Goal: Information Seeking & Learning: Learn about a topic

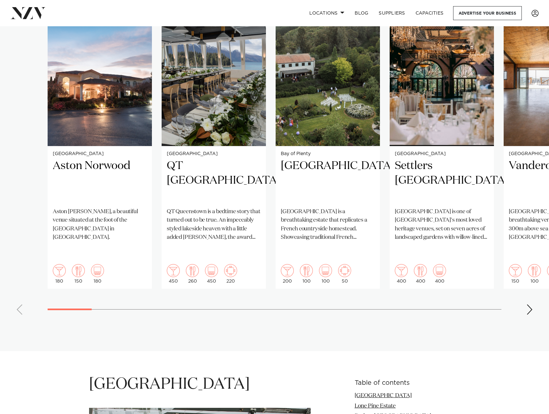
scroll to position [486, 0]
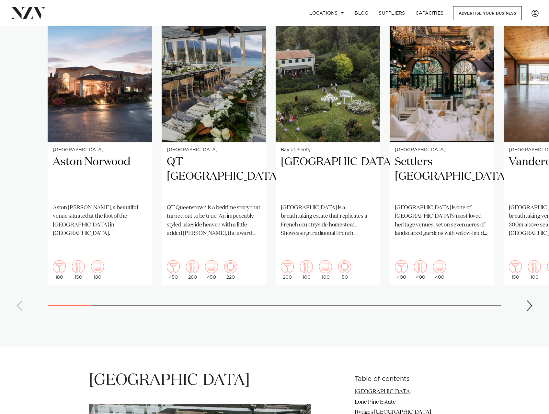
drag, startPoint x: 489, startPoint y: 314, endPoint x: 506, endPoint y: 305, distance: 18.7
click at [489, 314] on section "Featured venues Wellington Aston [PERSON_NAME] [GEOGRAPHIC_DATA][PERSON_NAME], …" at bounding box center [274, 144] width 549 height 403
click at [531, 300] on div "Next slide" at bounding box center [530, 305] width 6 height 10
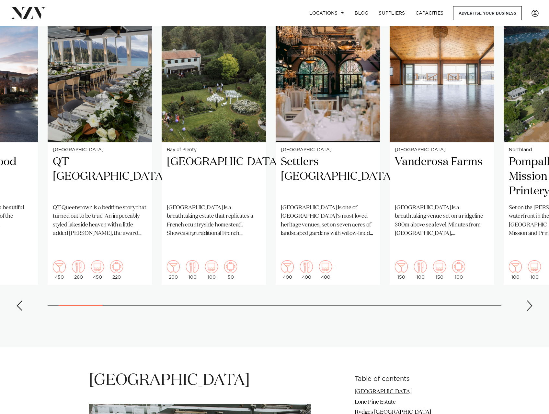
click at [531, 300] on div "Next slide" at bounding box center [530, 305] width 6 height 10
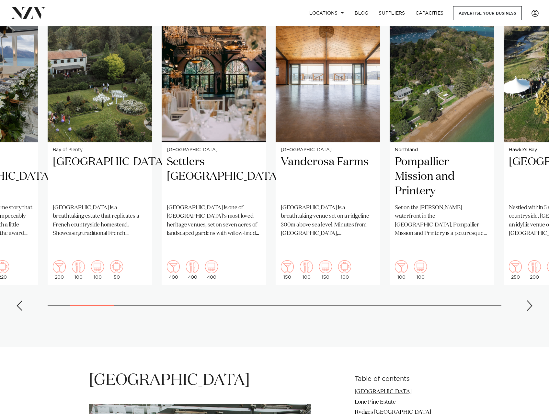
scroll to position [454, 0]
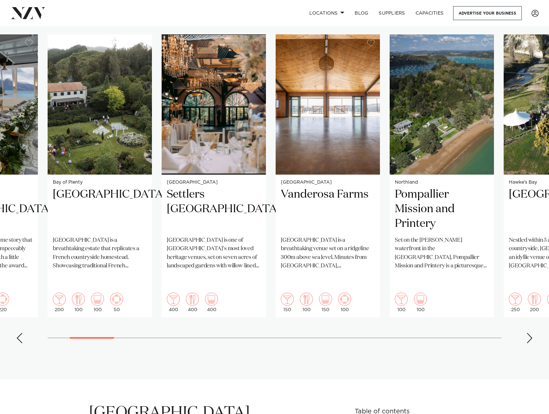
click at [530, 333] on div "Next slide" at bounding box center [530, 338] width 6 height 10
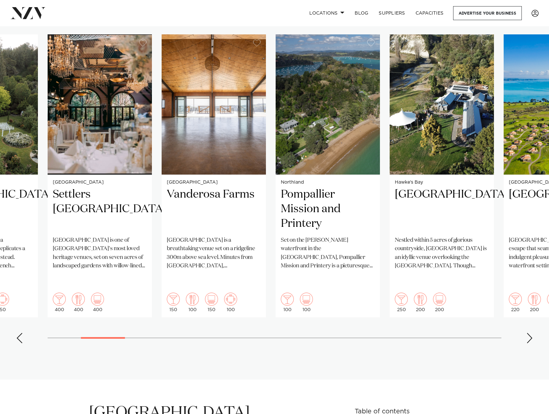
click at [530, 333] on div "Next slide" at bounding box center [530, 338] width 6 height 10
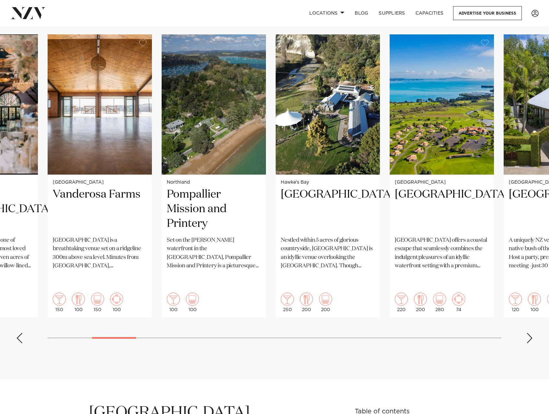
click at [529, 333] on div "Next slide" at bounding box center [530, 338] width 6 height 10
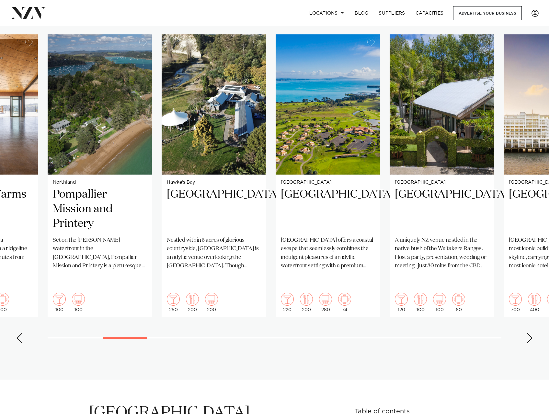
click at [529, 333] on div "Next slide" at bounding box center [530, 338] width 6 height 10
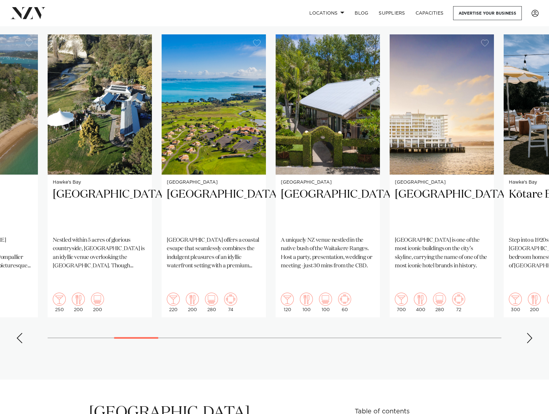
click at [529, 333] on div "Next slide" at bounding box center [530, 338] width 6 height 10
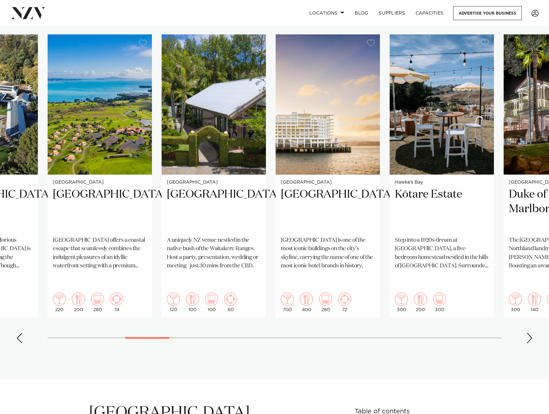
click at [529, 333] on div "Next slide" at bounding box center [530, 338] width 6 height 10
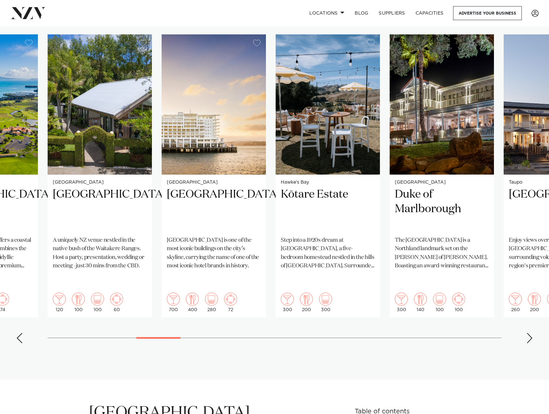
click at [529, 333] on div "Next slide" at bounding box center [530, 338] width 6 height 10
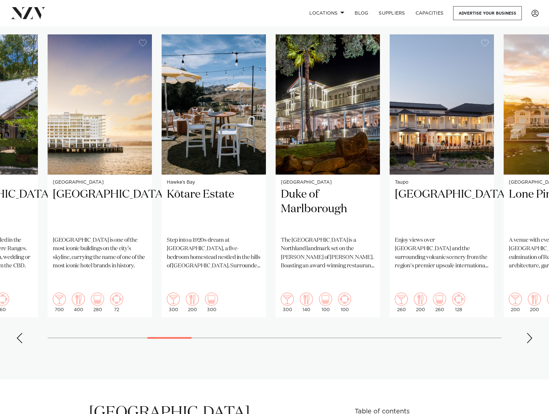
click at [529, 333] on div "Next slide" at bounding box center [530, 338] width 6 height 10
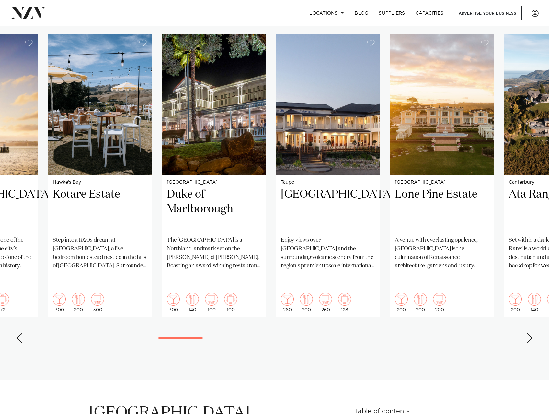
click at [529, 333] on div "Next slide" at bounding box center [530, 338] width 6 height 10
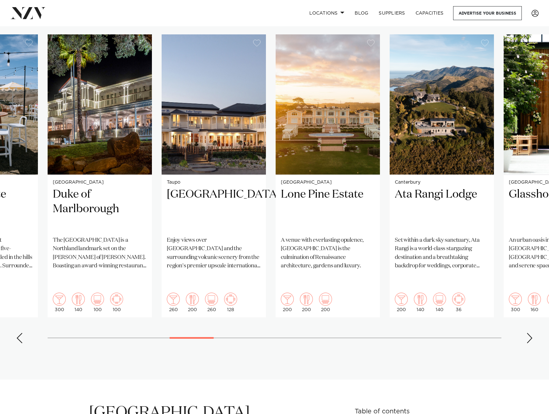
click at [529, 333] on div "Next slide" at bounding box center [530, 338] width 6 height 10
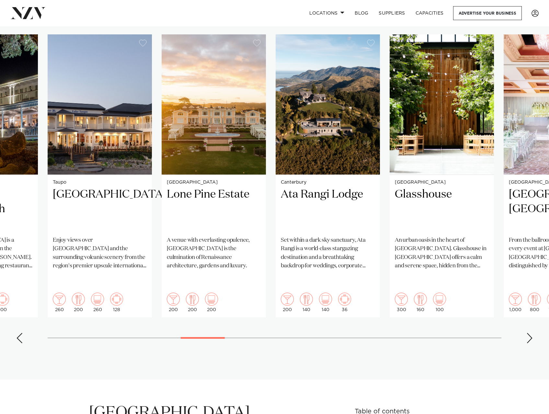
click at [529, 333] on div "Next slide" at bounding box center [530, 338] width 6 height 10
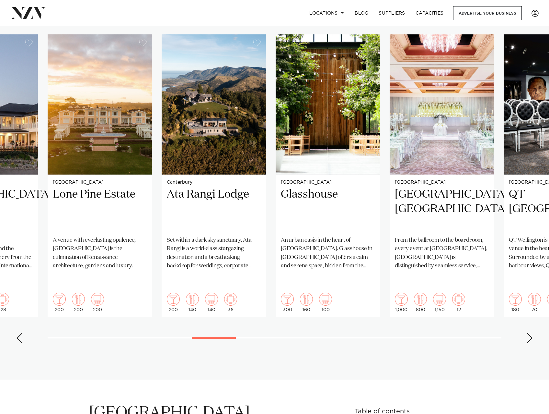
click at [530, 333] on div "Next slide" at bounding box center [530, 338] width 6 height 10
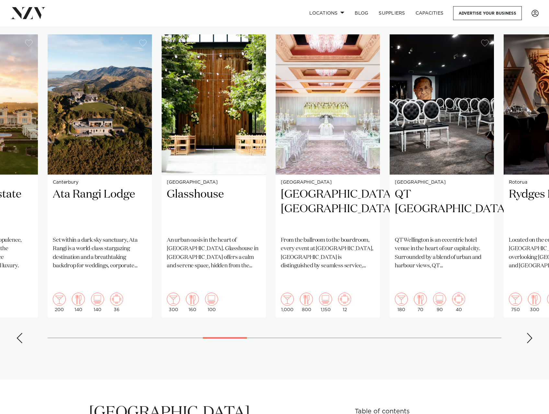
click at [530, 333] on div "Next slide" at bounding box center [530, 338] width 6 height 10
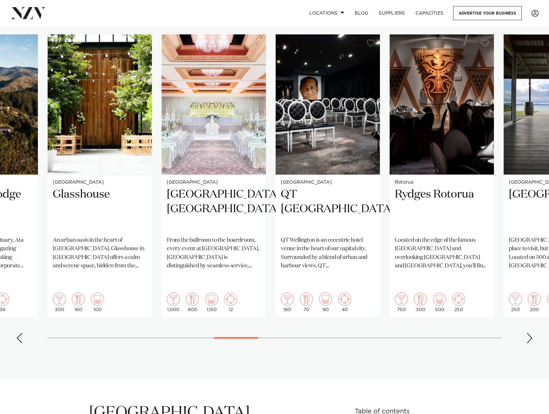
click at [530, 333] on div "Next slide" at bounding box center [530, 338] width 6 height 10
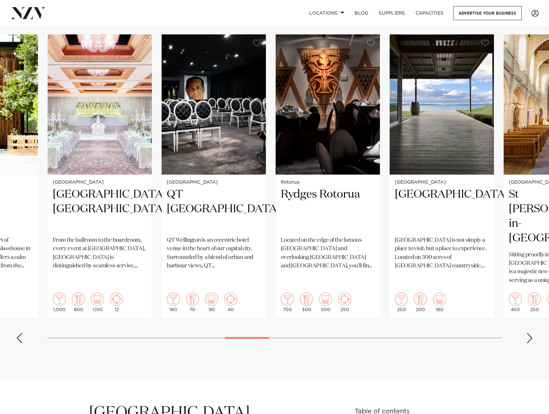
click at [530, 333] on div "Next slide" at bounding box center [530, 338] width 6 height 10
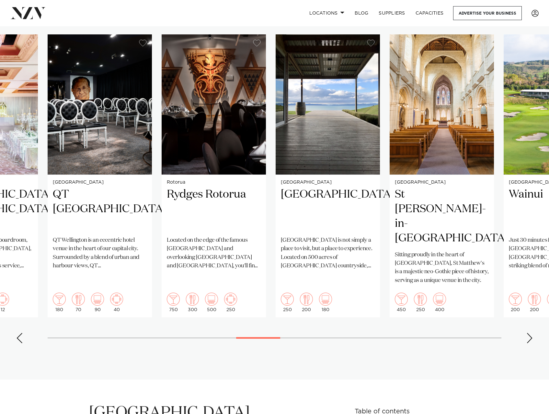
click at [530, 333] on div "Next slide" at bounding box center [530, 338] width 6 height 10
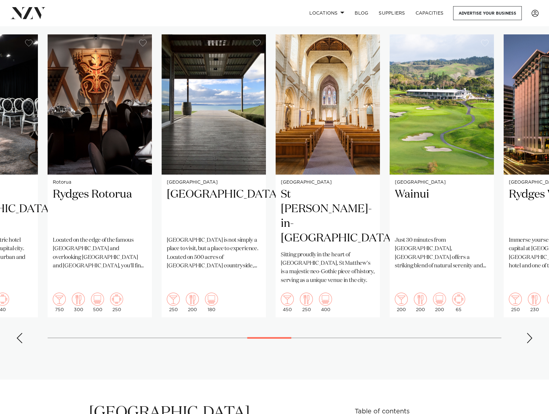
click at [530, 333] on div "Next slide" at bounding box center [530, 338] width 6 height 10
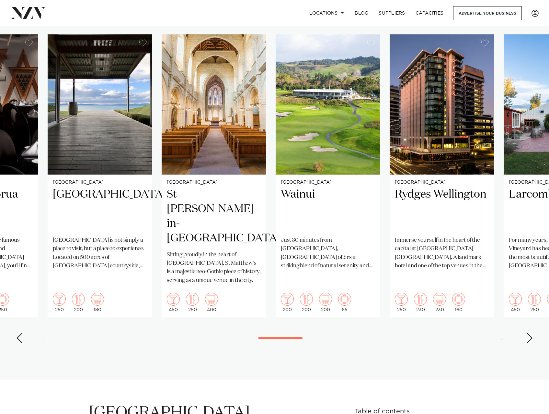
click at [530, 333] on div "Next slide" at bounding box center [530, 338] width 6 height 10
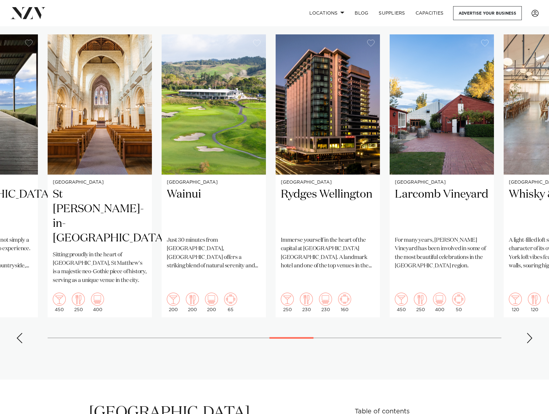
click at [530, 333] on div "Next slide" at bounding box center [530, 338] width 6 height 10
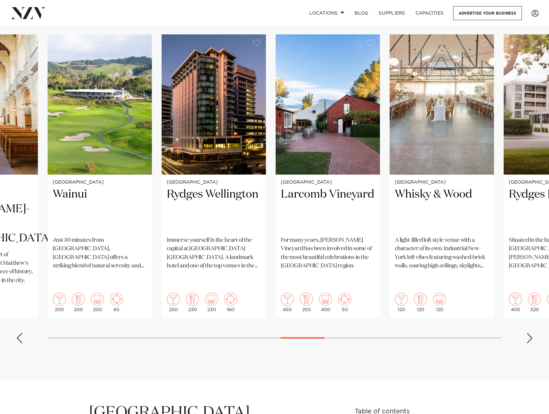
click at [530, 333] on div "Next slide" at bounding box center [530, 338] width 6 height 10
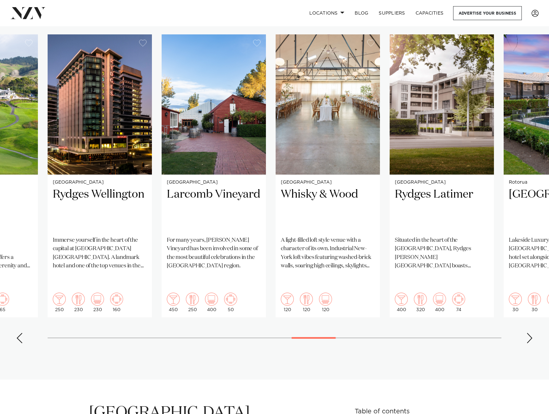
click at [530, 333] on div "Next slide" at bounding box center [530, 338] width 6 height 10
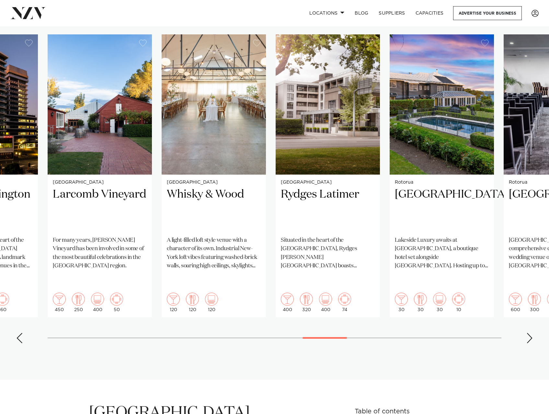
click at [530, 333] on div "Next slide" at bounding box center [530, 338] width 6 height 10
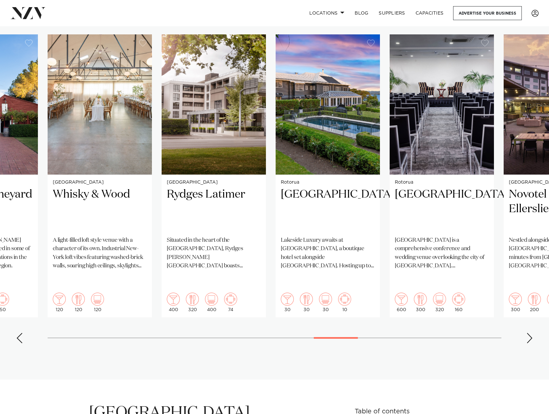
click at [530, 333] on div "Next slide" at bounding box center [530, 338] width 6 height 10
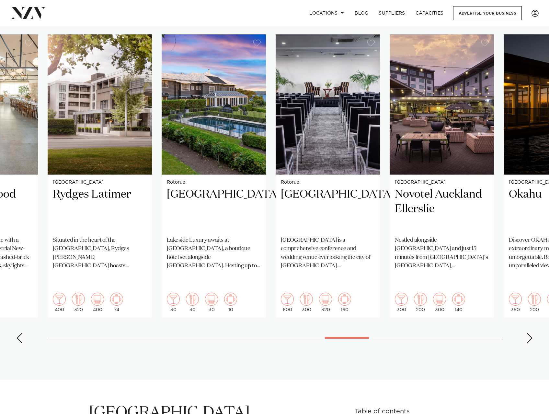
click at [530, 333] on div "Next slide" at bounding box center [530, 338] width 6 height 10
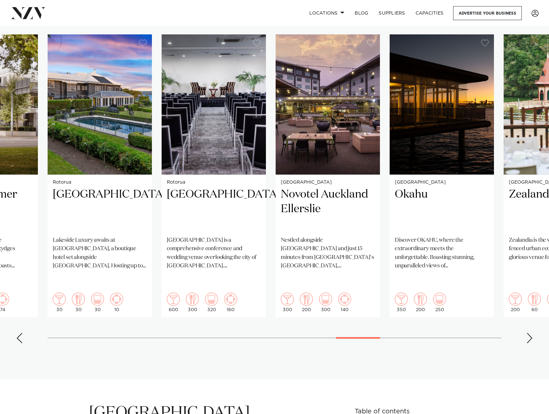
click at [530, 333] on div "Next slide" at bounding box center [530, 338] width 6 height 10
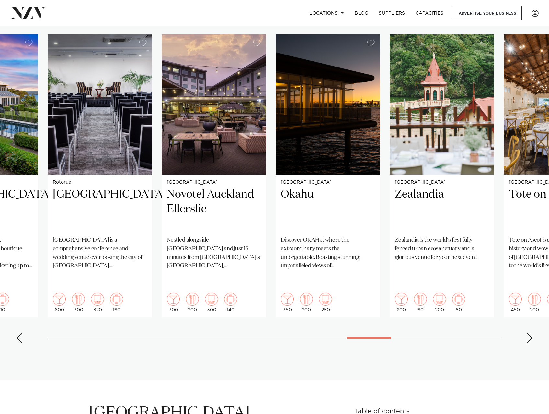
click at [530, 333] on div "Next slide" at bounding box center [530, 338] width 6 height 10
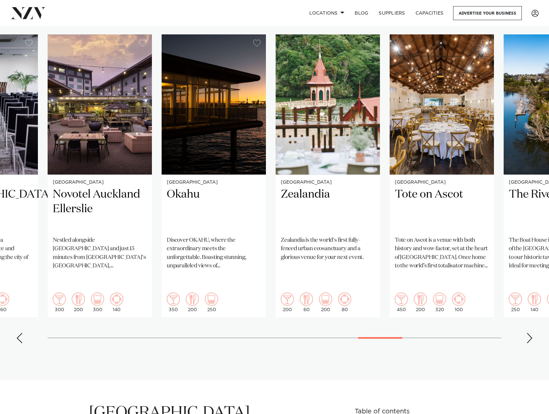
click at [530, 333] on div "Next slide" at bounding box center [530, 338] width 6 height 10
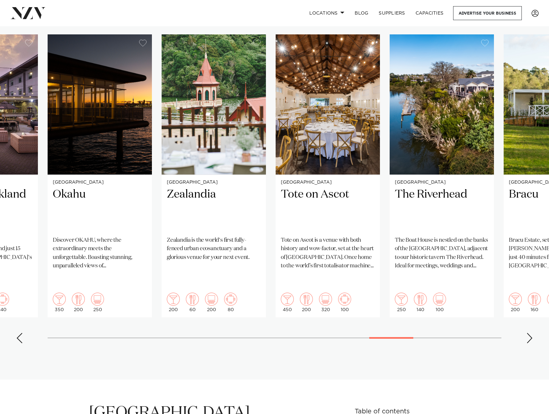
click at [530, 333] on div "Next slide" at bounding box center [530, 338] width 6 height 10
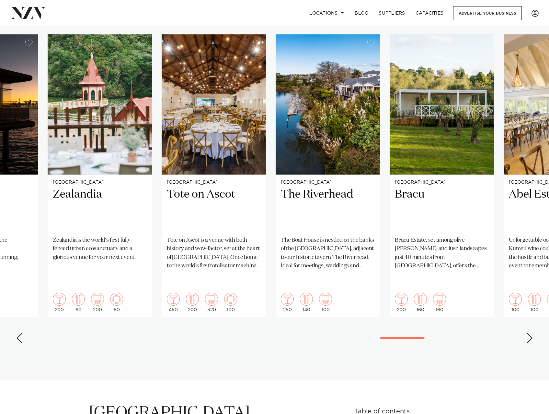
click at [530, 333] on div "Next slide" at bounding box center [530, 338] width 6 height 10
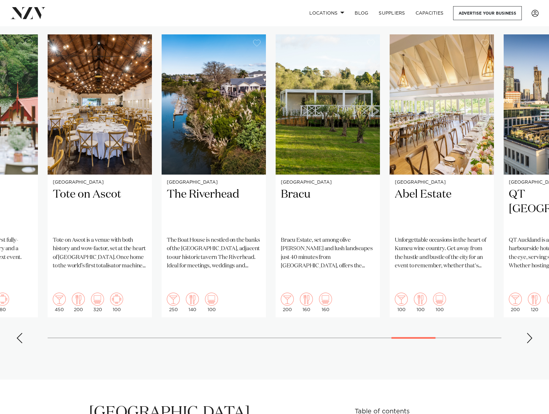
click at [530, 333] on div "Next slide" at bounding box center [530, 338] width 6 height 10
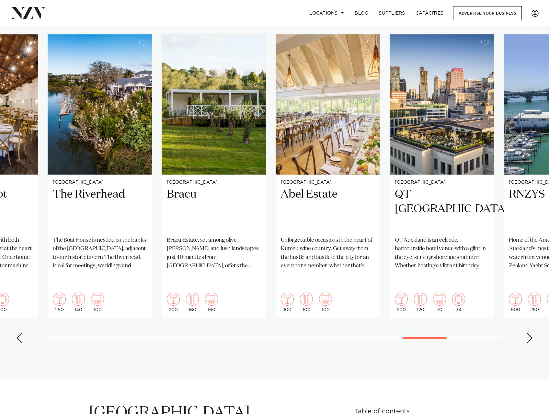
click at [532, 333] on div "Next slide" at bounding box center [530, 338] width 6 height 10
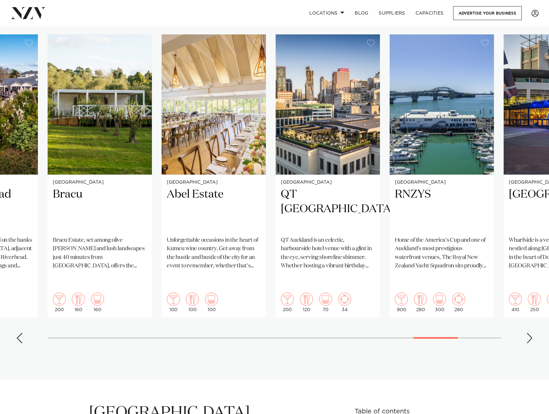
click at [532, 333] on div "Next slide" at bounding box center [530, 338] width 6 height 10
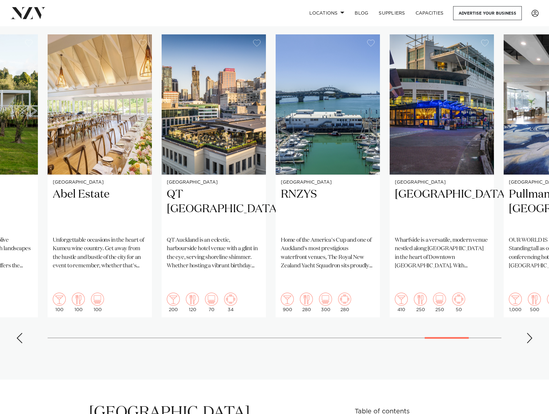
click at [532, 333] on div "Next slide" at bounding box center [530, 338] width 6 height 10
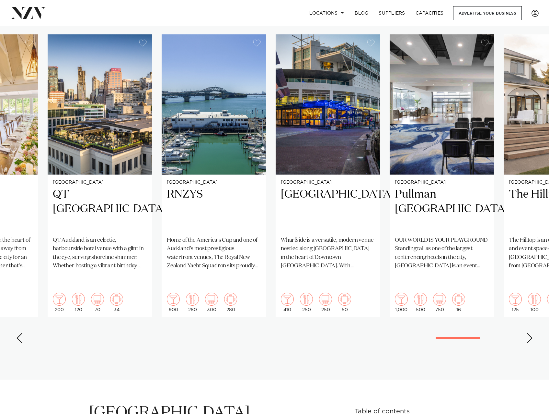
click at [532, 333] on div "Next slide" at bounding box center [530, 338] width 6 height 10
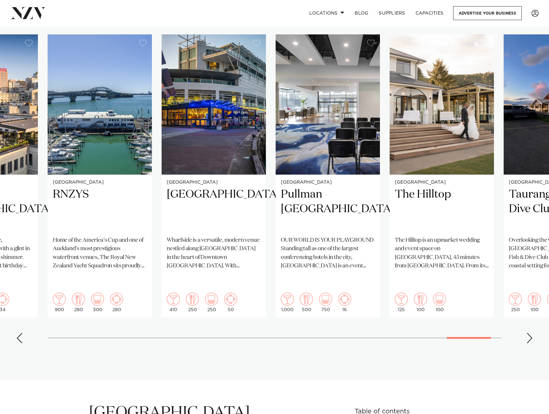
click at [532, 333] on div "Next slide" at bounding box center [530, 338] width 6 height 10
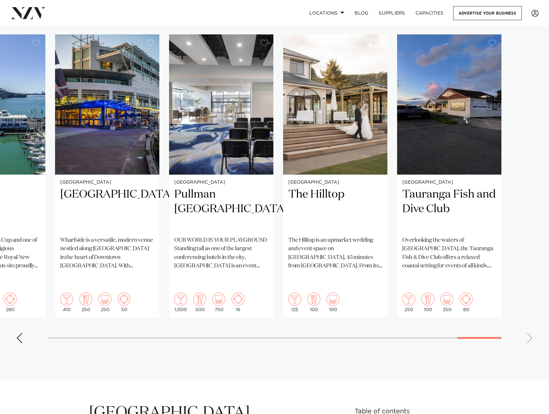
click at [532, 321] on swiper-container "Wellington Aston [PERSON_NAME] [GEOGRAPHIC_DATA][PERSON_NAME], a beautiful venu…" at bounding box center [274, 191] width 549 height 314
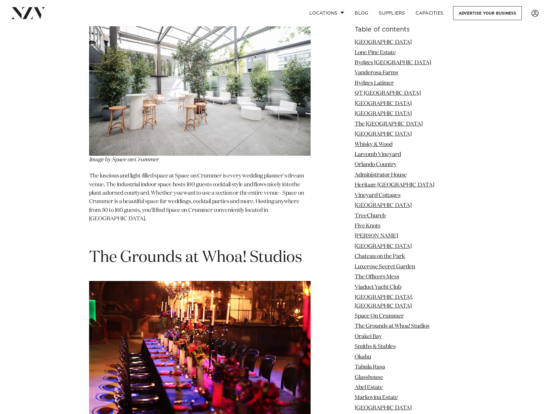
scroll to position [7583, 0]
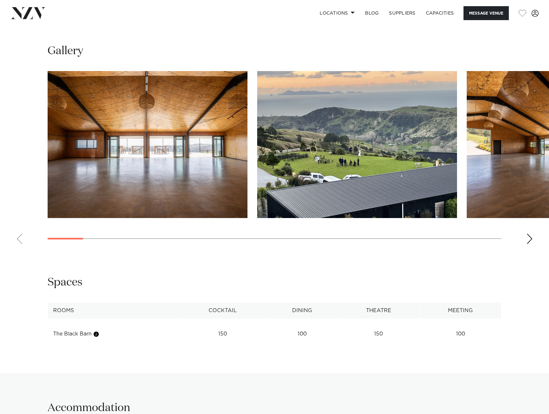
scroll to position [616, 0]
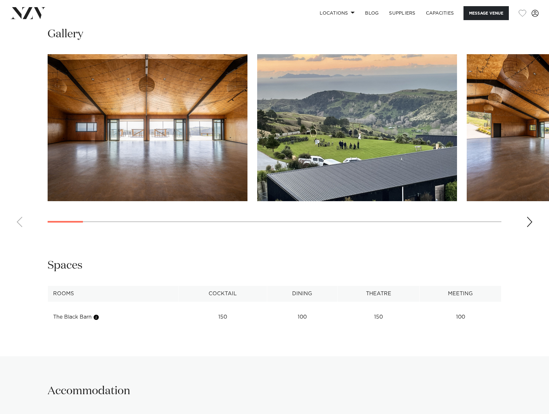
click at [528, 216] on div "Next slide" at bounding box center [530, 221] width 6 height 10
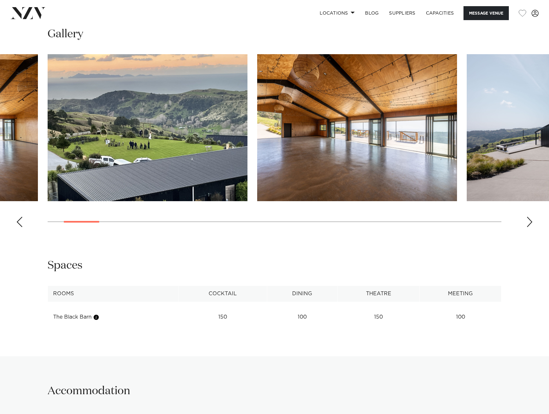
click at [528, 216] on div "Next slide" at bounding box center [530, 221] width 6 height 10
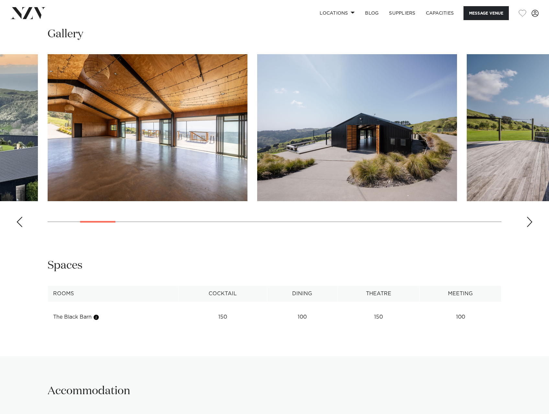
click at [528, 216] on div "Next slide" at bounding box center [530, 221] width 6 height 10
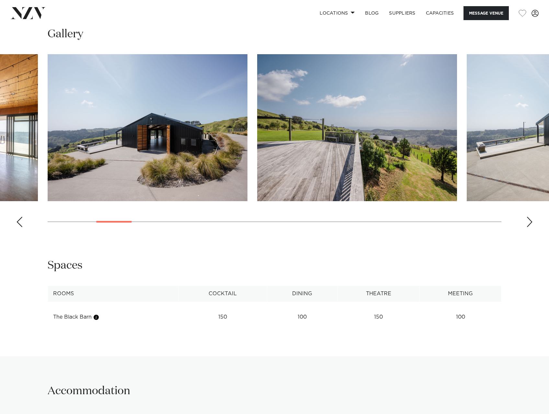
click at [528, 216] on div "Next slide" at bounding box center [530, 221] width 6 height 10
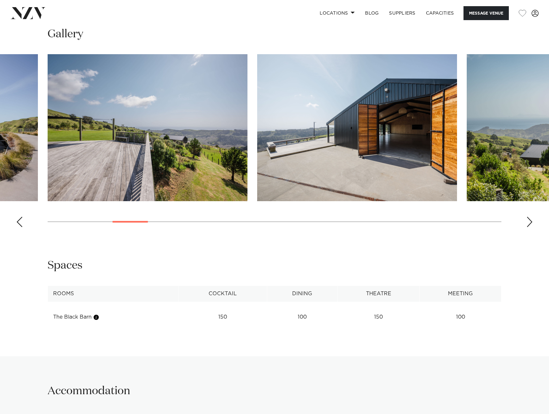
click at [528, 216] on div "Next slide" at bounding box center [530, 221] width 6 height 10
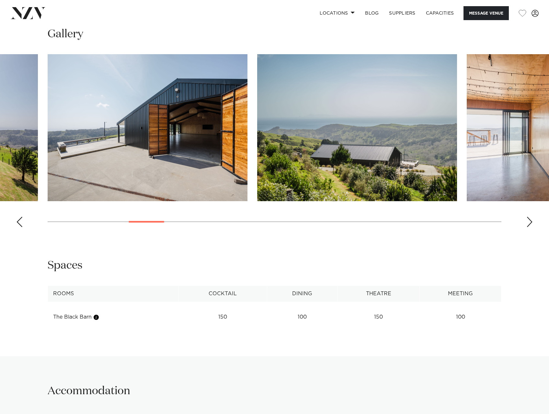
click at [528, 216] on div "Next slide" at bounding box center [530, 221] width 6 height 10
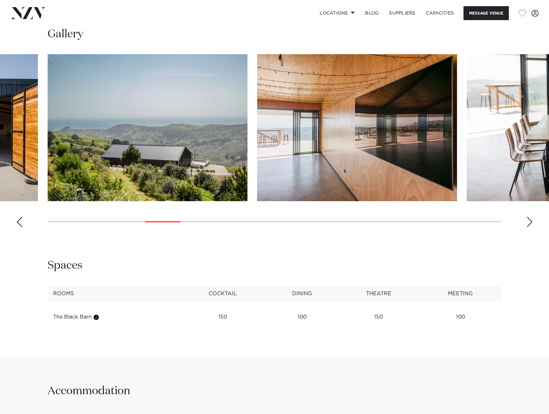
click at [528, 216] on div "Next slide" at bounding box center [530, 221] width 6 height 10
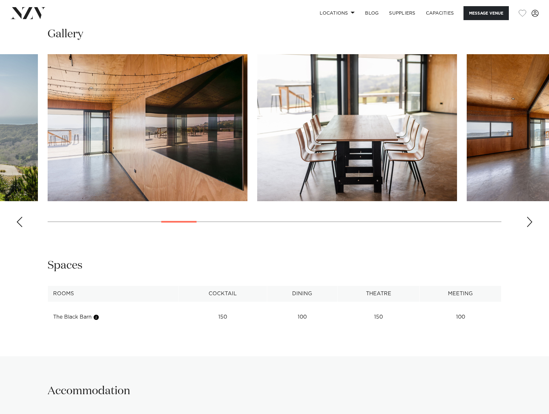
click at [528, 216] on div "Next slide" at bounding box center [530, 221] width 6 height 10
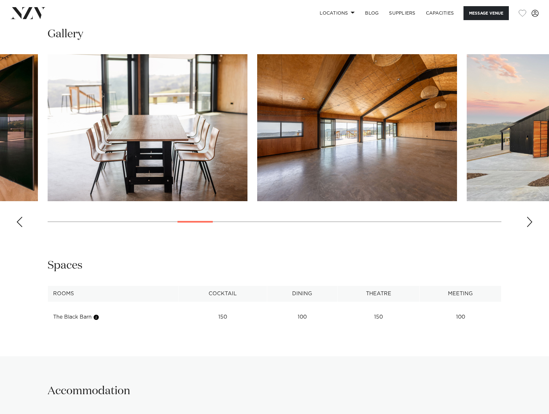
click at [528, 216] on div "Next slide" at bounding box center [530, 221] width 6 height 10
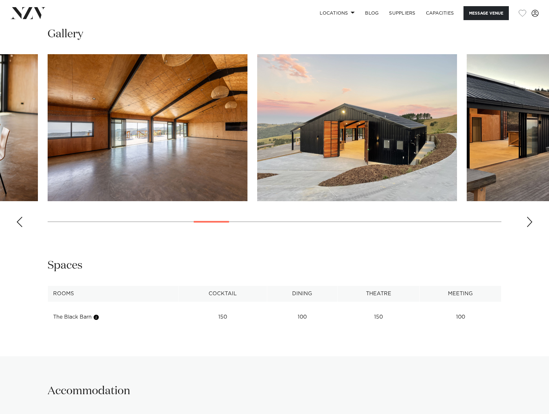
click at [528, 216] on div "Next slide" at bounding box center [530, 221] width 6 height 10
